Goal: Check status: Check status

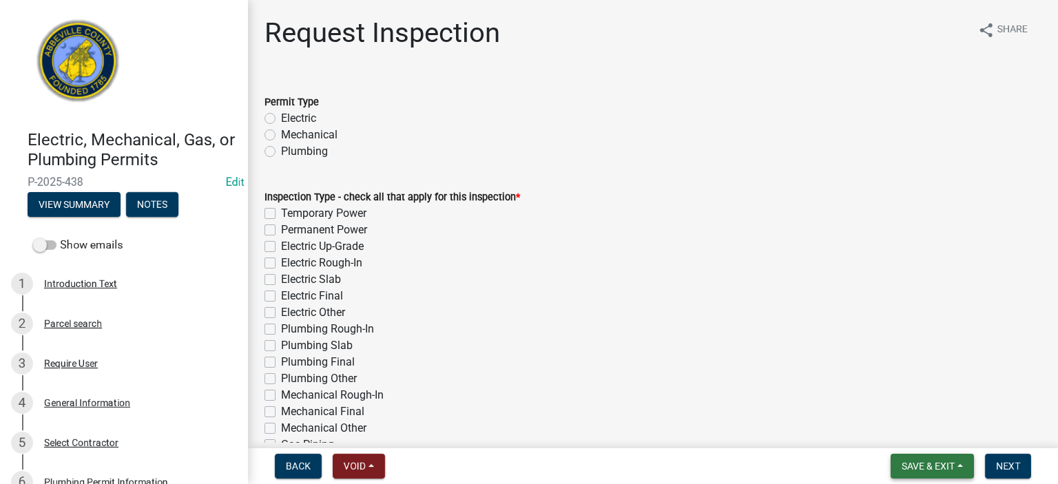
click at [600, 269] on span "Save & Exit" at bounding box center [928, 466] width 53 height 11
click at [600, 269] on button "Save & Exit" at bounding box center [919, 430] width 110 height 33
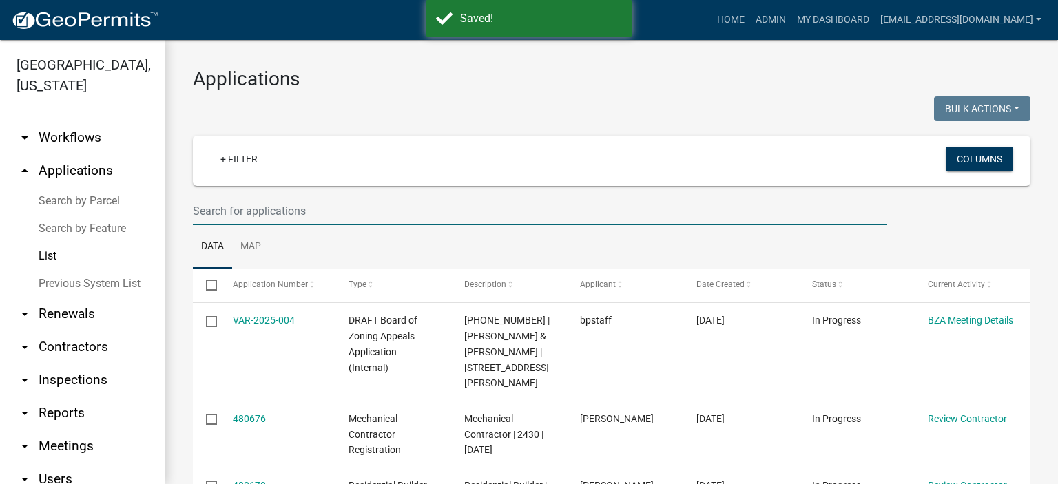
click at [337, 213] on input "text" at bounding box center [540, 211] width 695 height 28
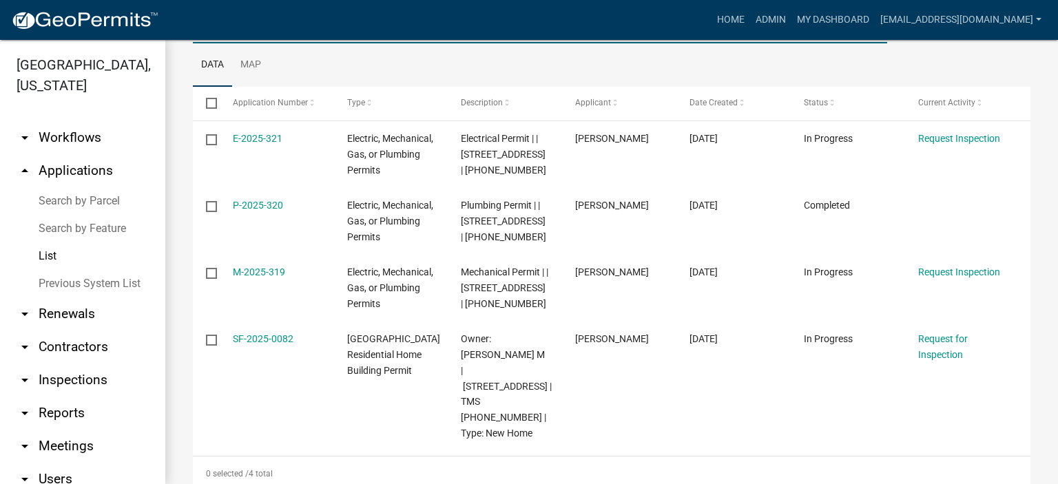
scroll to position [185, 0]
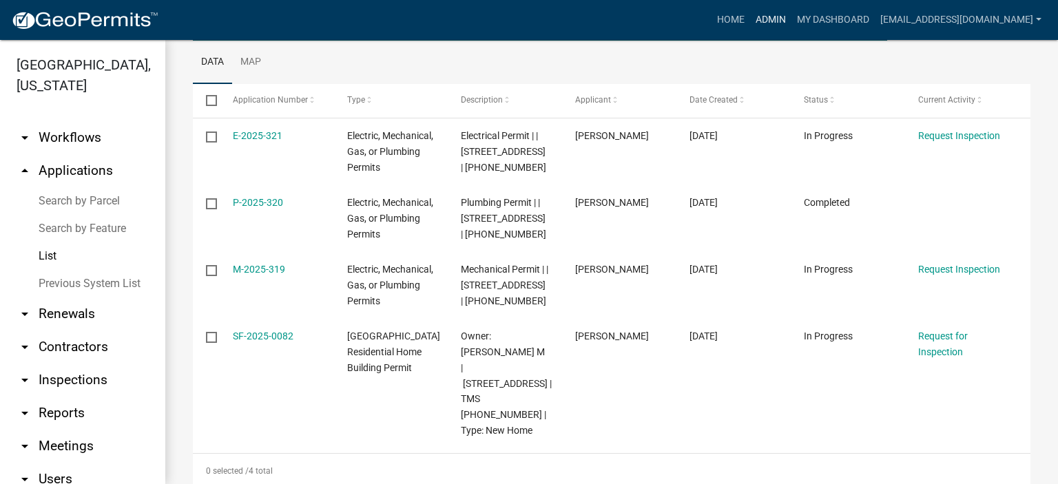
type input "3365 Keowee"
click at [600, 19] on link "Admin" at bounding box center [770, 20] width 41 height 26
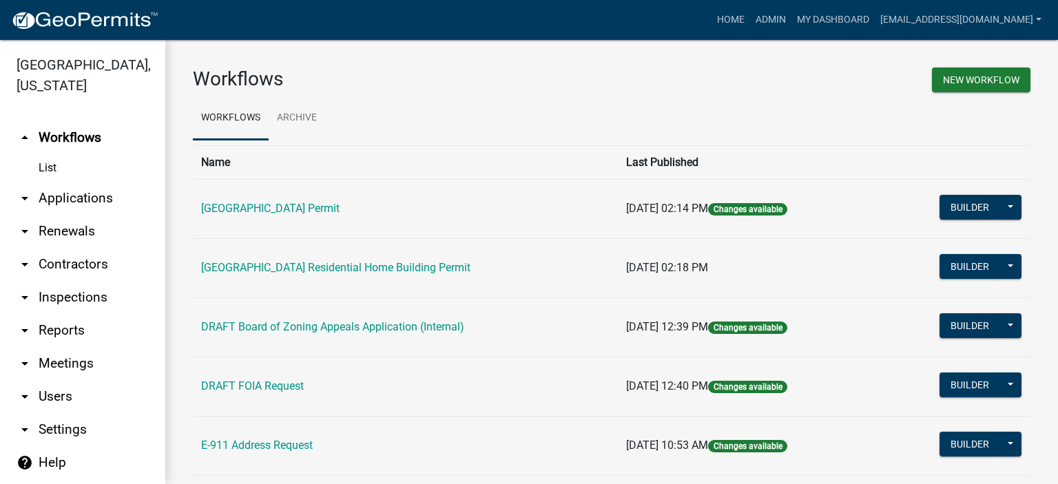
click at [80, 194] on link "arrow_drop_down Applications" at bounding box center [82, 198] width 165 height 33
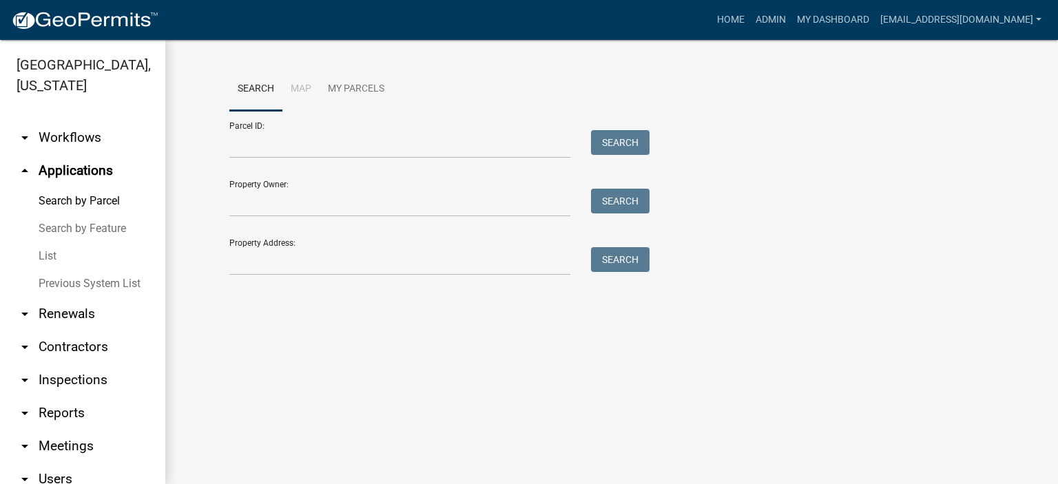
click at [49, 255] on link "List" at bounding box center [82, 257] width 165 height 28
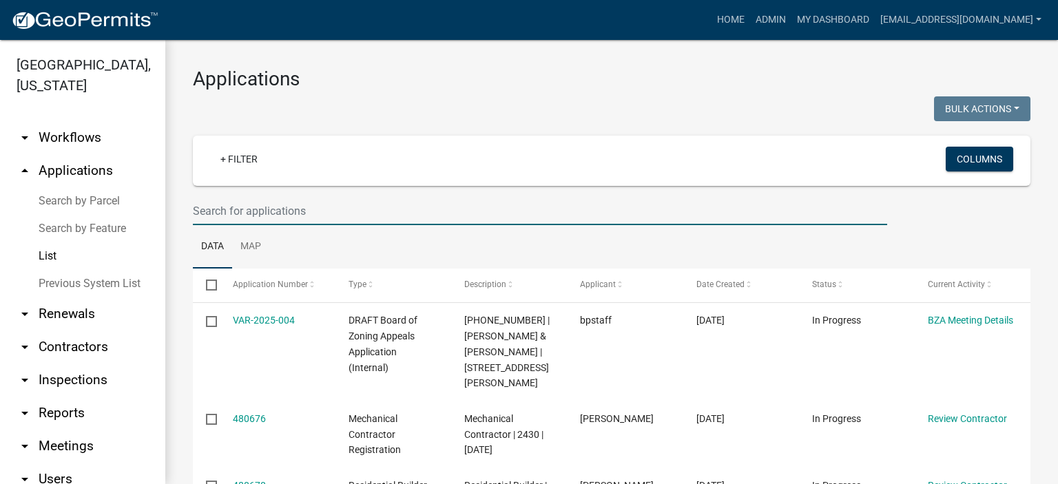
click at [323, 205] on input "text" at bounding box center [540, 211] width 695 height 28
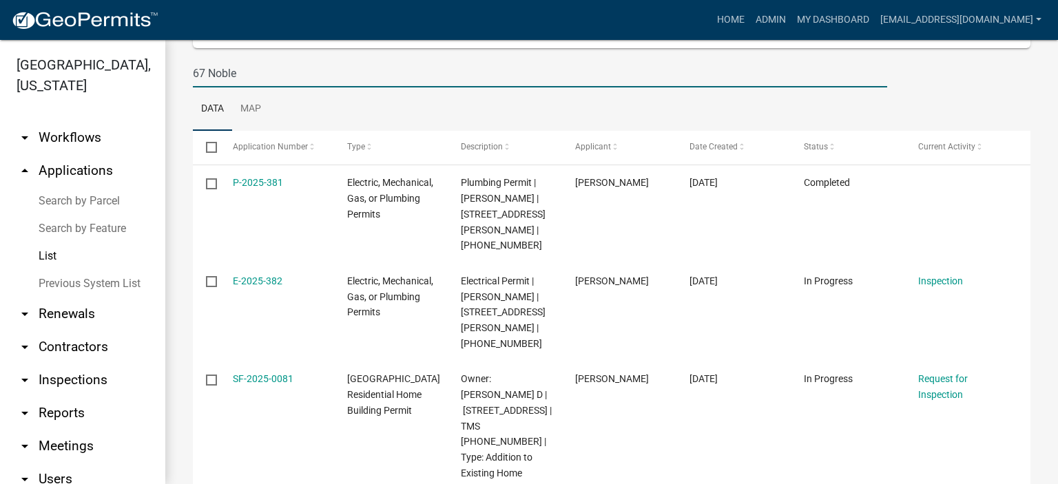
scroll to position [165, 0]
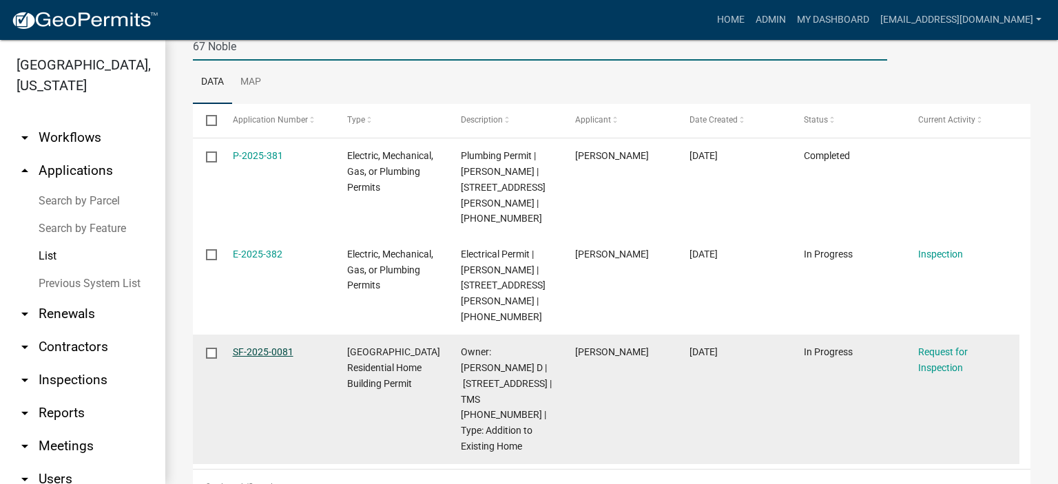
type input "67 Noble"
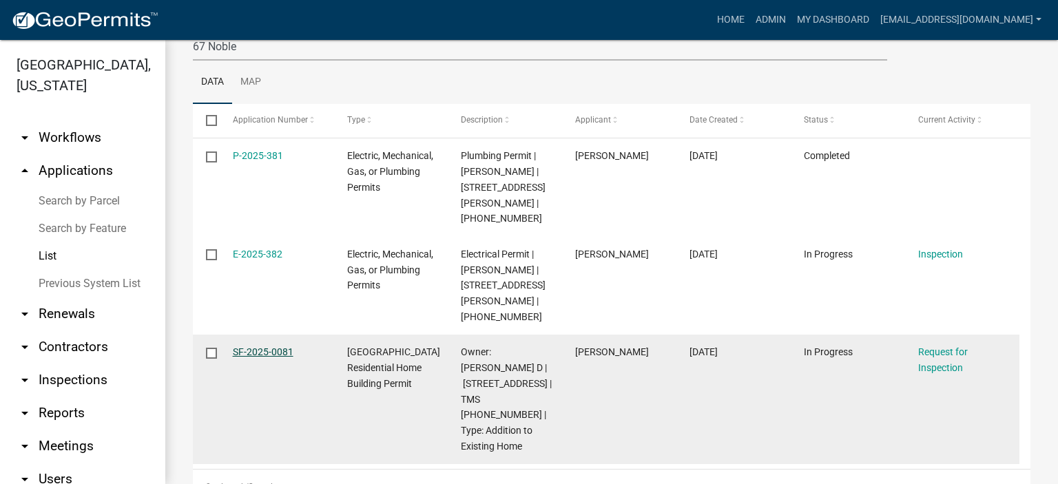
click at [263, 269] on link "SF-2025-0081" at bounding box center [263, 352] width 61 height 11
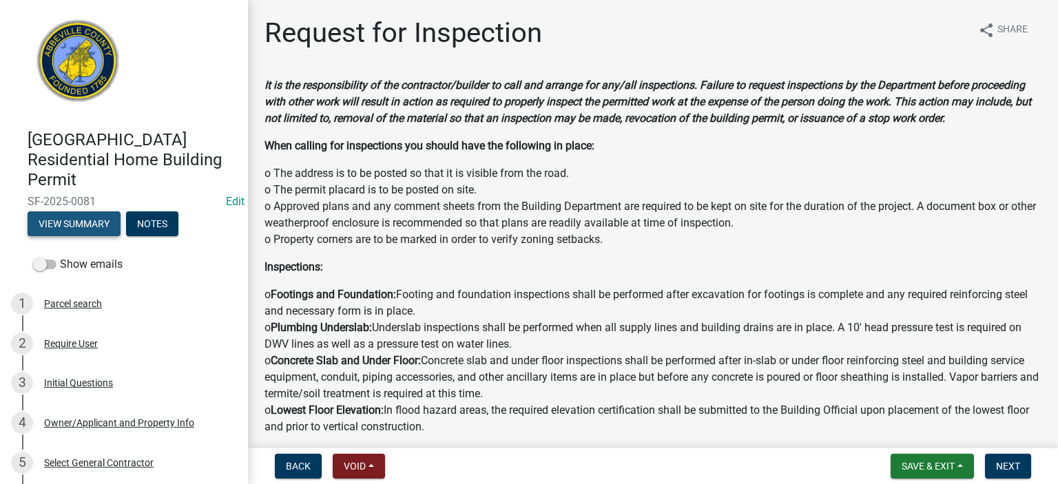
click at [94, 222] on button "View Summary" at bounding box center [74, 224] width 93 height 25
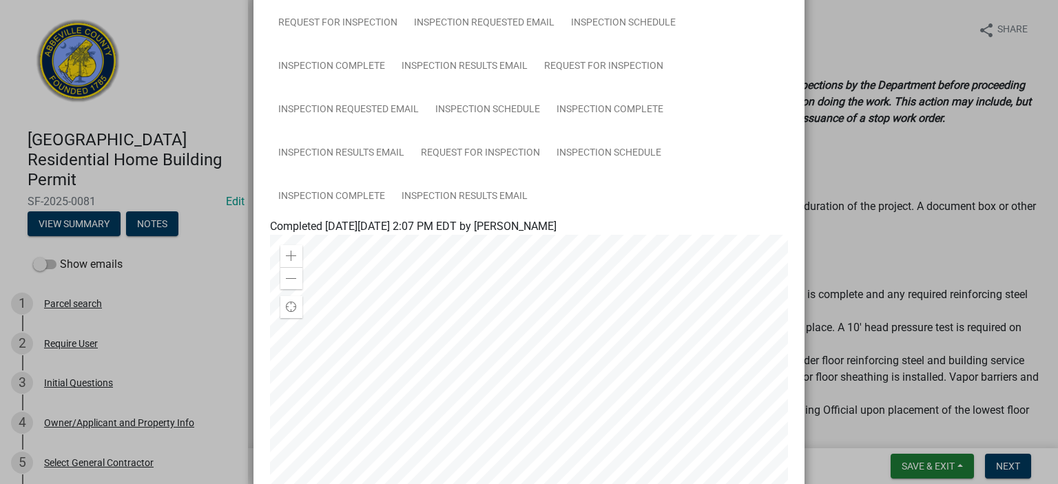
scroll to position [560, 0]
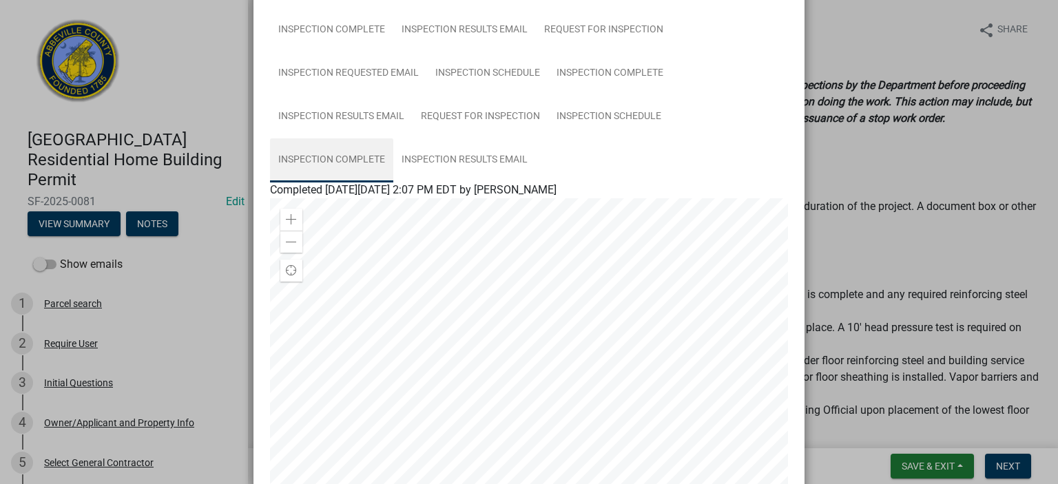
click at [340, 159] on link "Inspection Complete" at bounding box center [331, 160] width 123 height 44
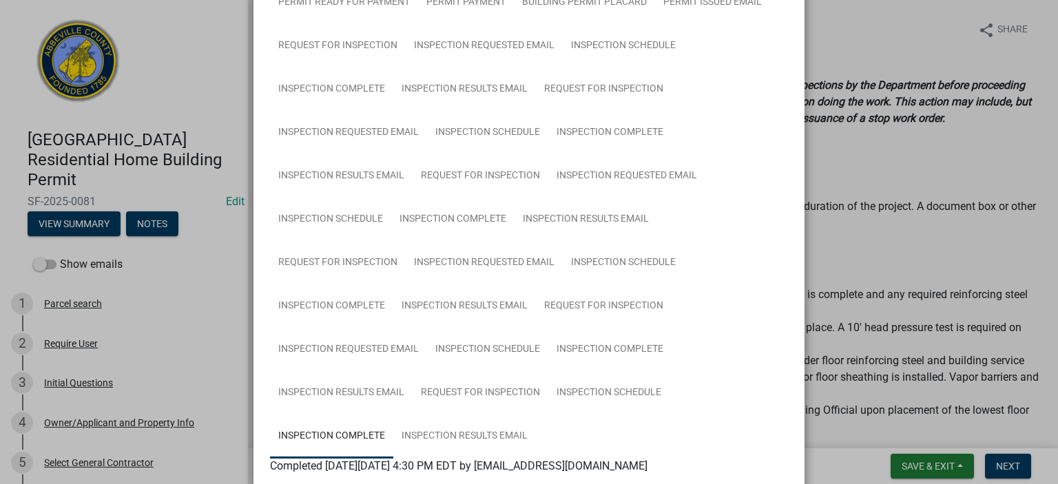
scroll to position [247, 0]
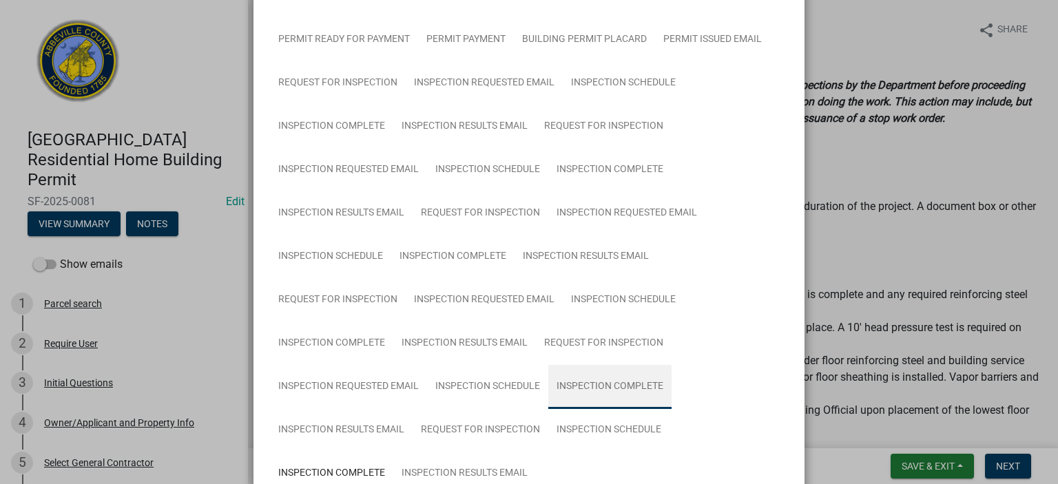
click at [584, 269] on link "Inspection Complete" at bounding box center [609, 387] width 123 height 44
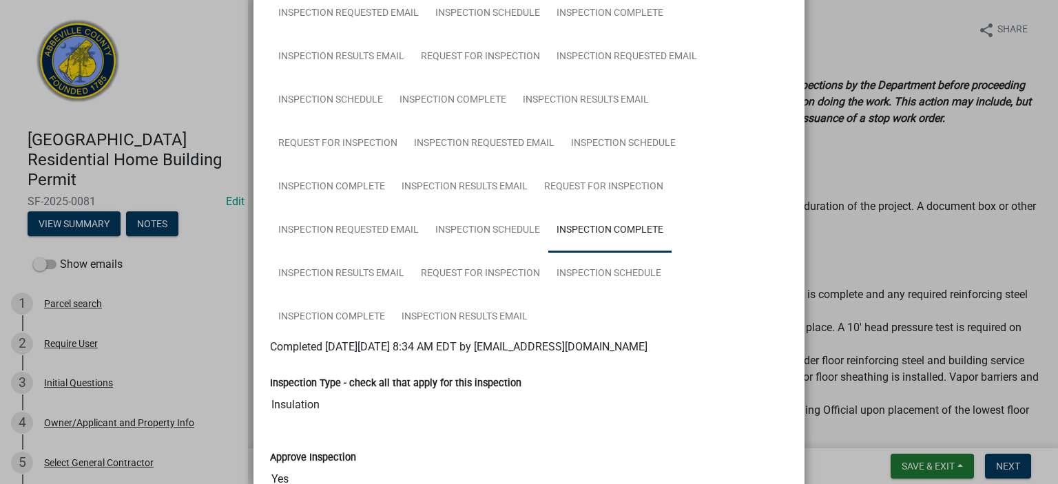
scroll to position [367, 0]
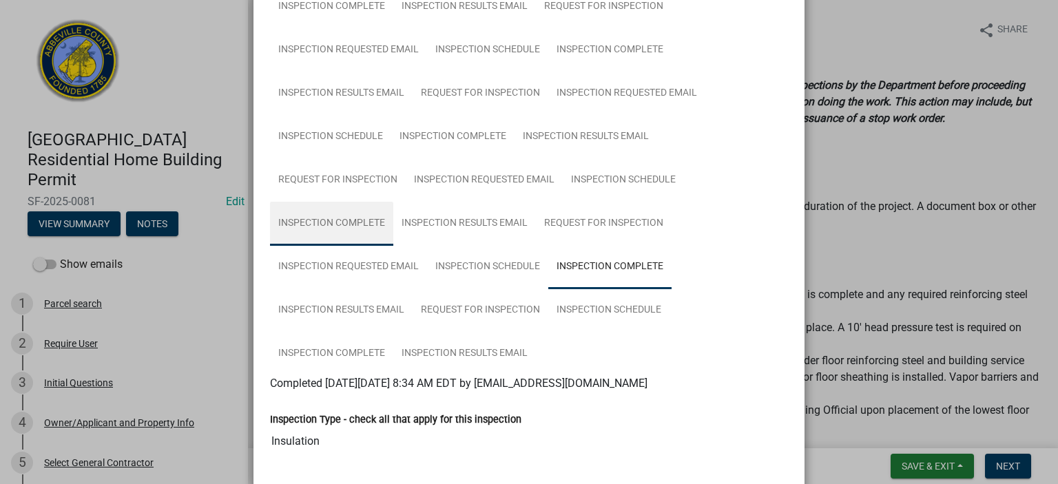
click at [331, 216] on link "Inspection Complete" at bounding box center [331, 224] width 123 height 44
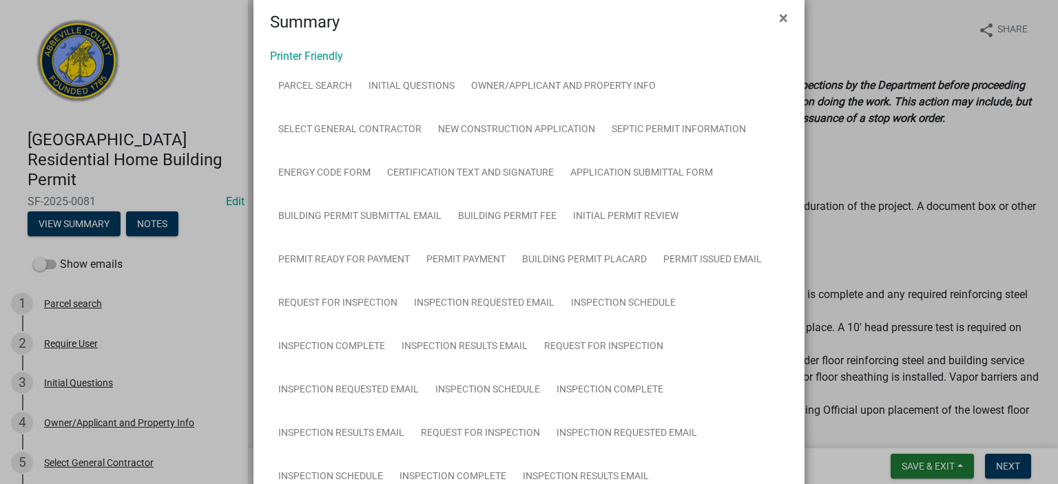
scroll to position [0, 0]
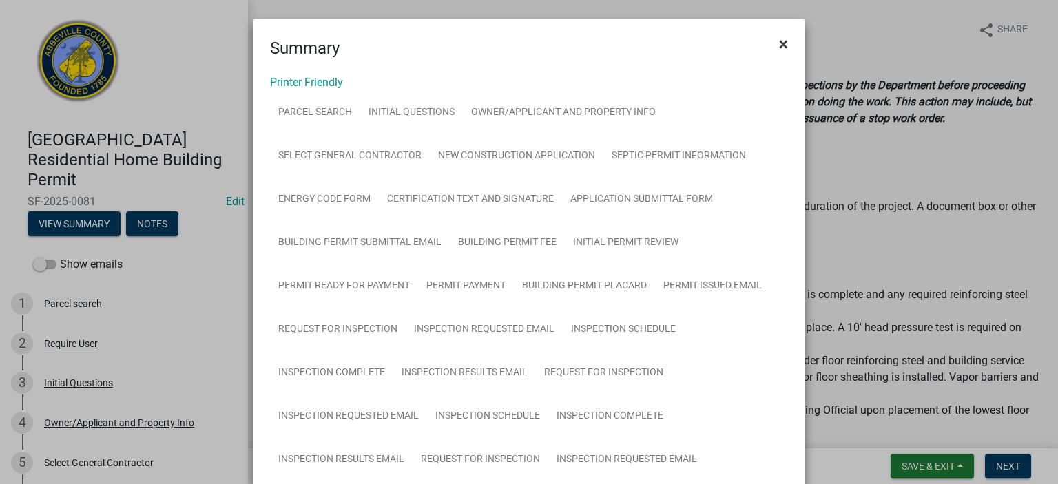
click at [600, 39] on span "×" at bounding box center [783, 43] width 9 height 19
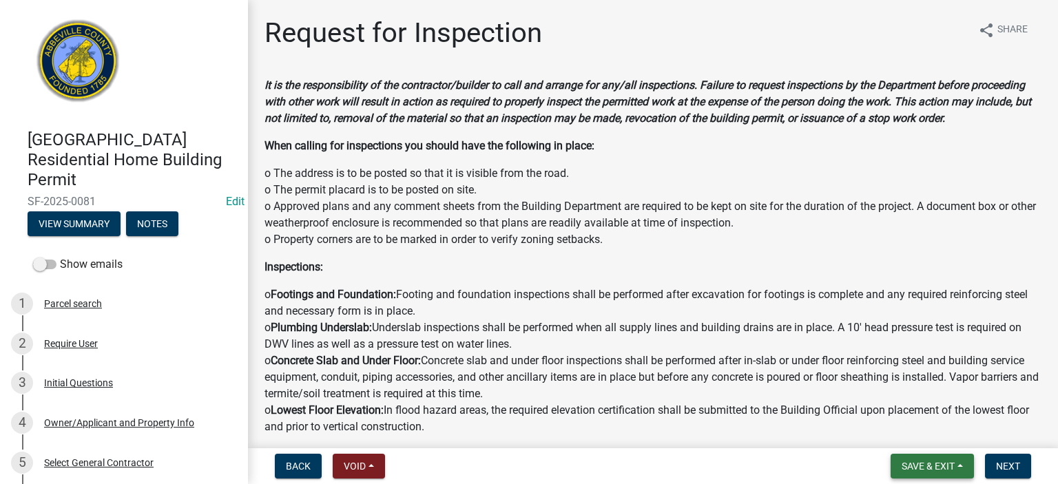
click at [600, 269] on span "Save & Exit" at bounding box center [928, 466] width 53 height 11
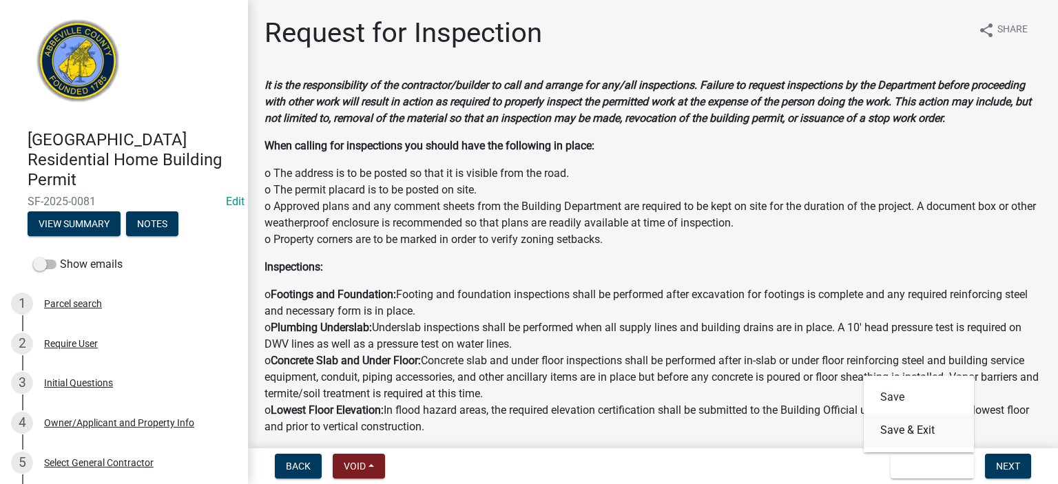
click at [600, 269] on button "Save & Exit" at bounding box center [919, 430] width 110 height 33
